Goal: Find specific fact: Find specific fact

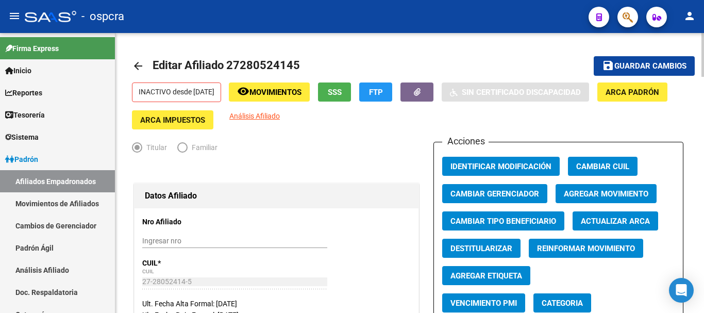
click at [140, 65] on mat-icon "arrow_back" at bounding box center [138, 66] width 12 height 12
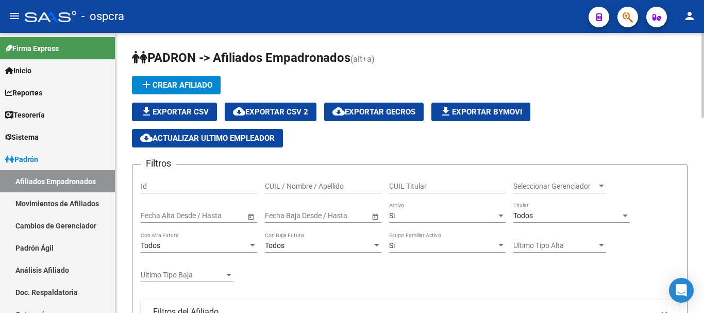
click at [272, 192] on div "CUIL / Nombre / Apellido" at bounding box center [323, 183] width 116 height 21
click at [272, 187] on input "CUIL / Nombre / Apellido" at bounding box center [323, 186] width 116 height 9
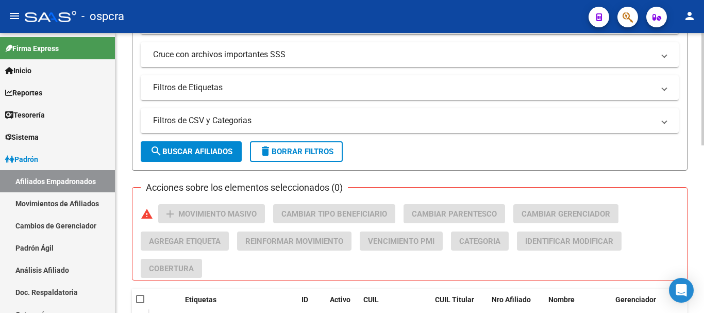
scroll to position [417, 0]
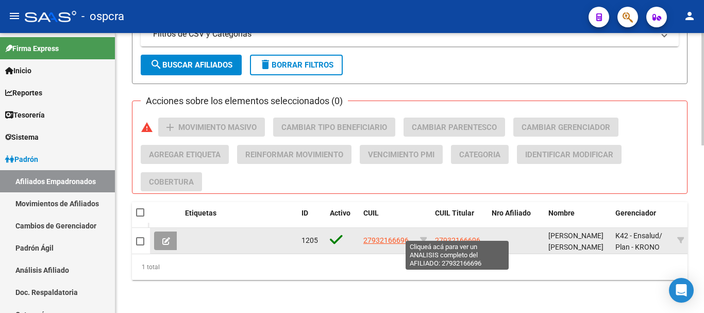
type input "[PERSON_NAME]"
click at [445, 236] on span "27932166696" at bounding box center [457, 240] width 45 height 8
type textarea "27932166696"
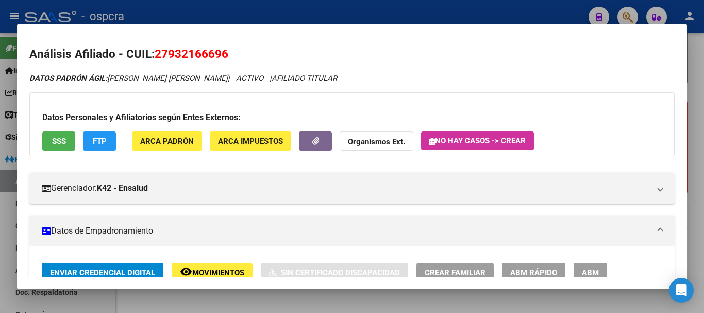
drag, startPoint x: 226, startPoint y: 58, endPoint x: 158, endPoint y: 52, distance: 68.9
click at [158, 52] on h2 "Análisis Afiliado - CUIL: 27932166696" at bounding box center [351, 54] width 645 height 18
copy span "27932166696"
